Goal: Navigation & Orientation: Find specific page/section

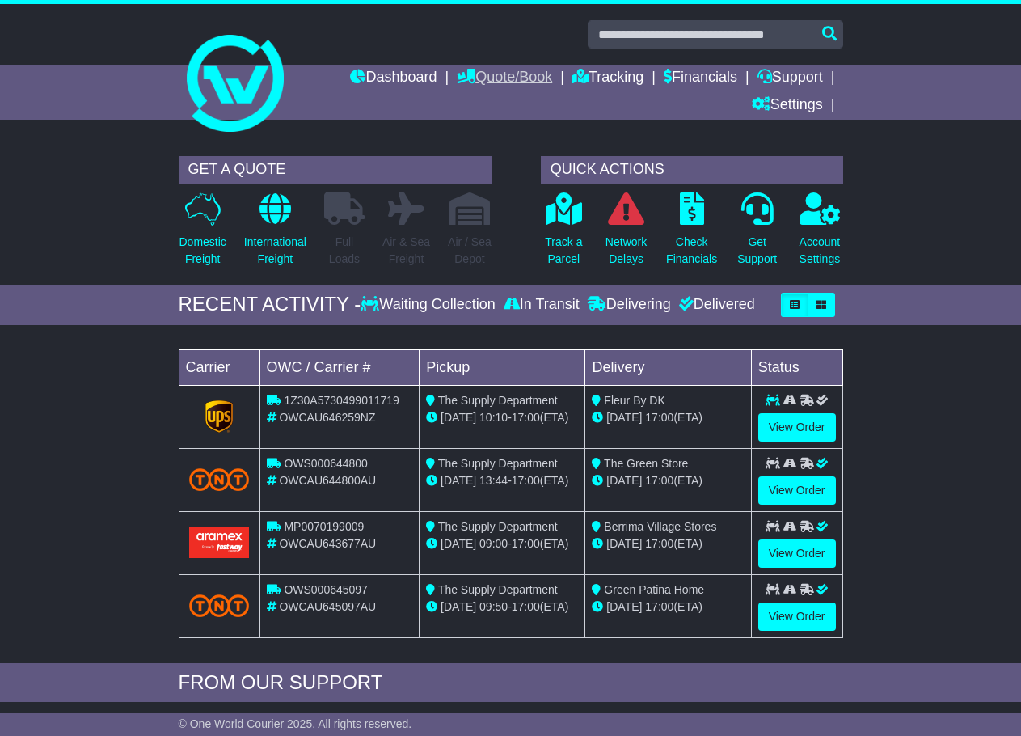
click at [490, 85] on link "Quote/Book" at bounding box center [504, 78] width 95 height 27
click at [471, 109] on link "Domestic" at bounding box center [522, 106] width 128 height 18
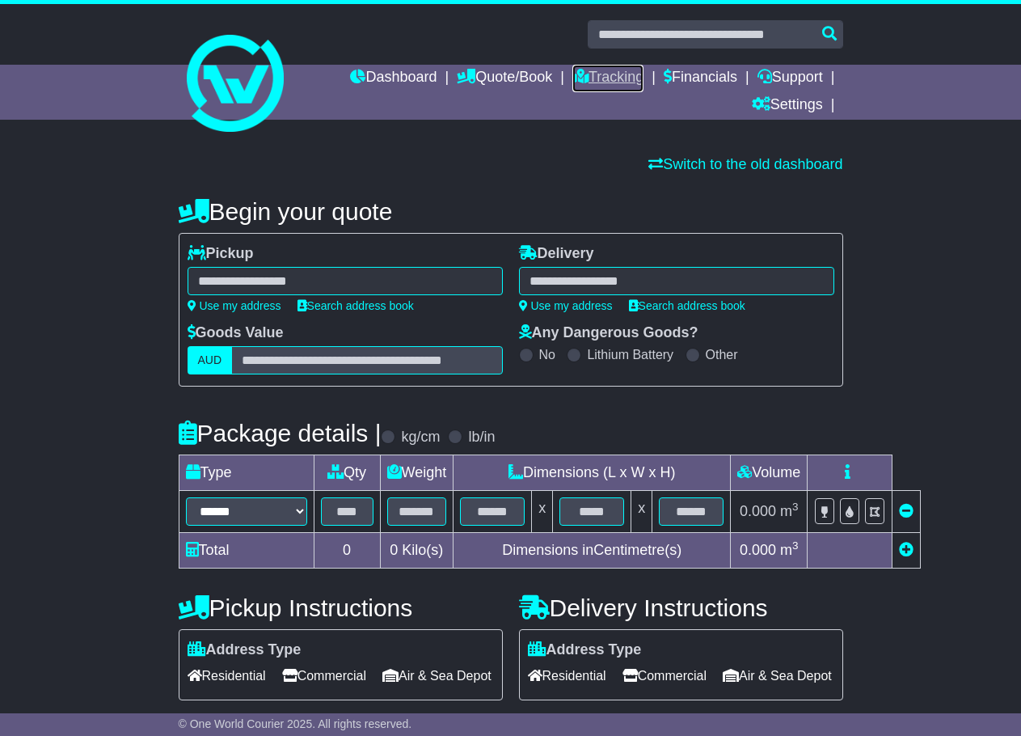
click at [602, 77] on link "Tracking" at bounding box center [607, 78] width 71 height 27
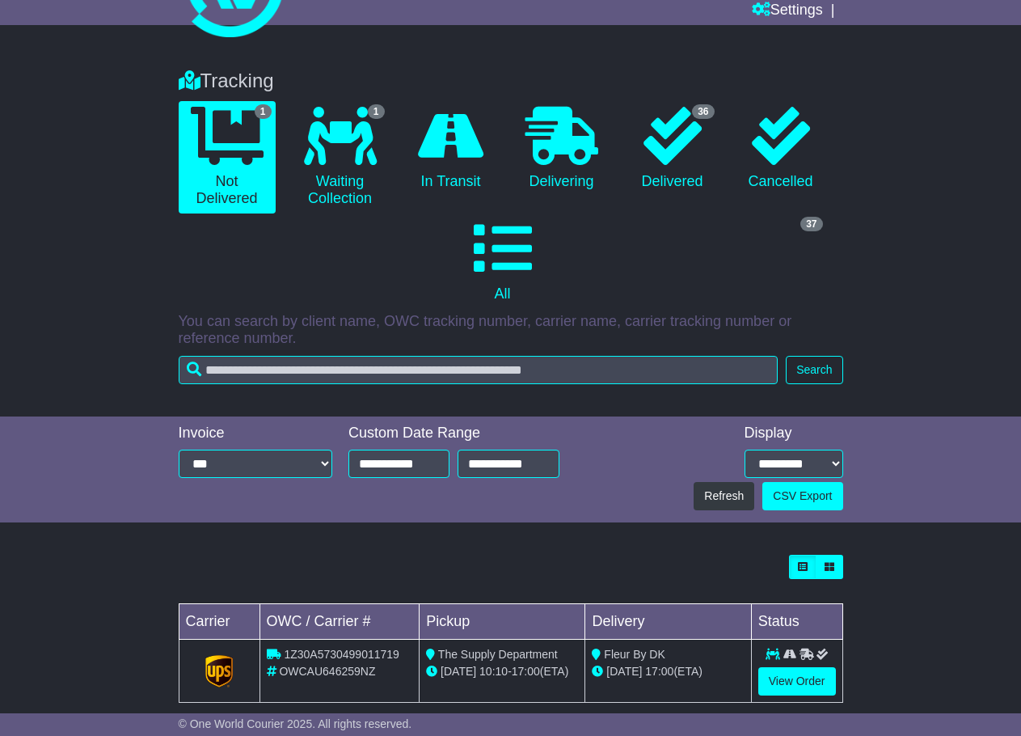
scroll to position [119, 0]
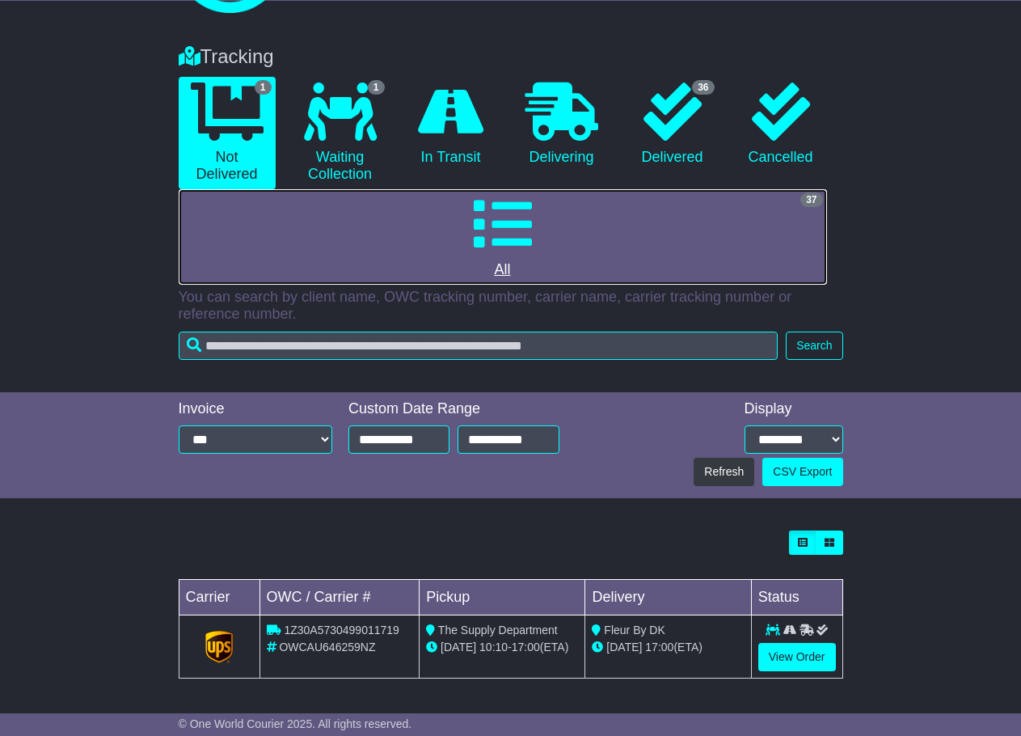
click at [587, 225] on link "37 All" at bounding box center [503, 236] width 648 height 95
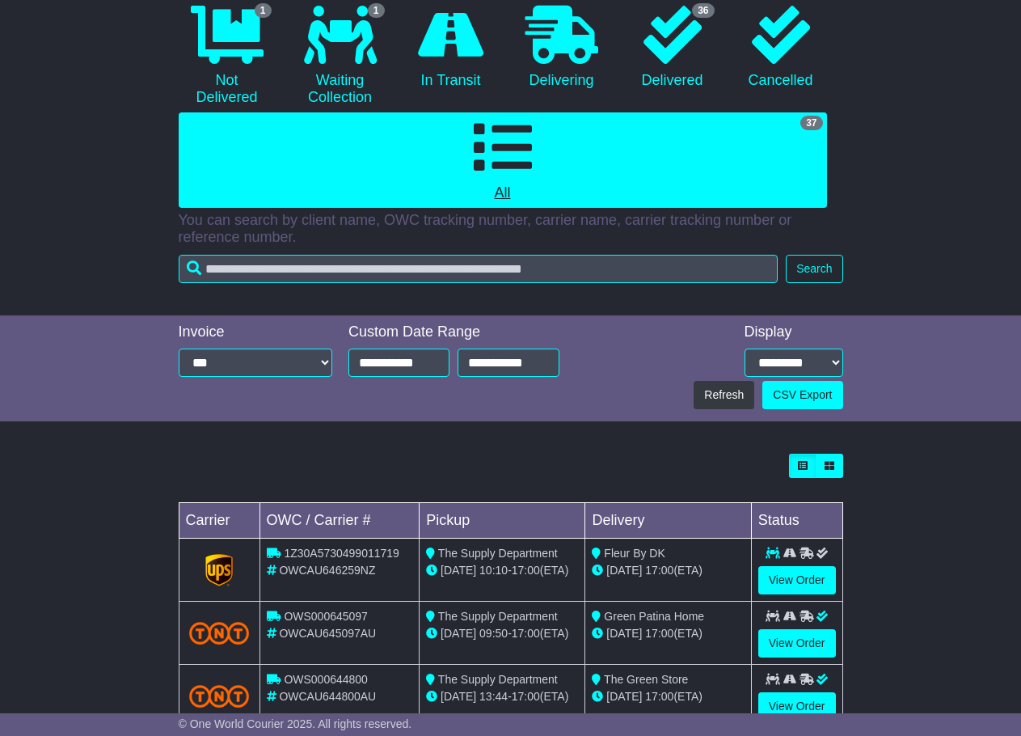
scroll to position [147, 0]
